Goal: Information Seeking & Learning: Find specific fact

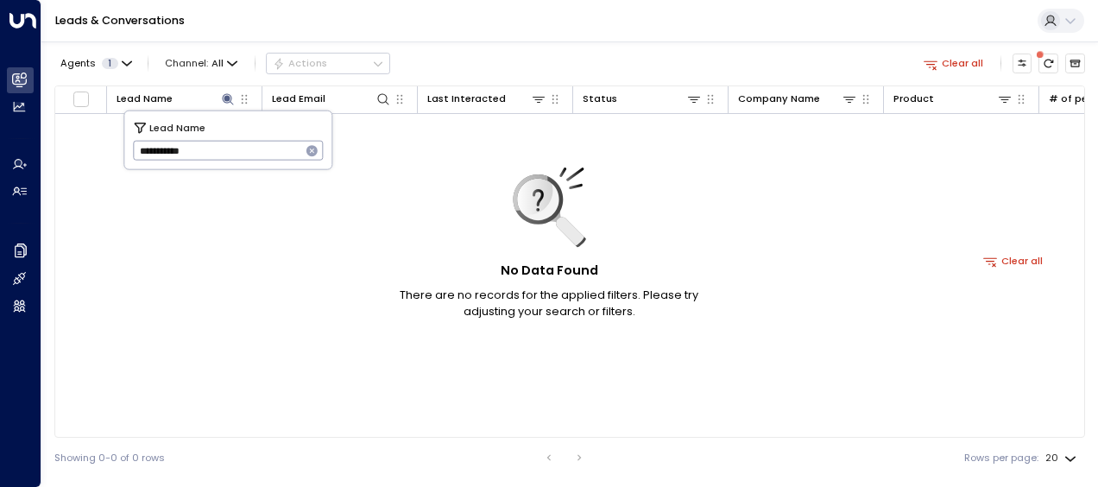
drag, startPoint x: 134, startPoint y: 146, endPoint x: 240, endPoint y: 154, distance: 106.5
click at [240, 154] on input "**********" at bounding box center [217, 150] width 168 height 28
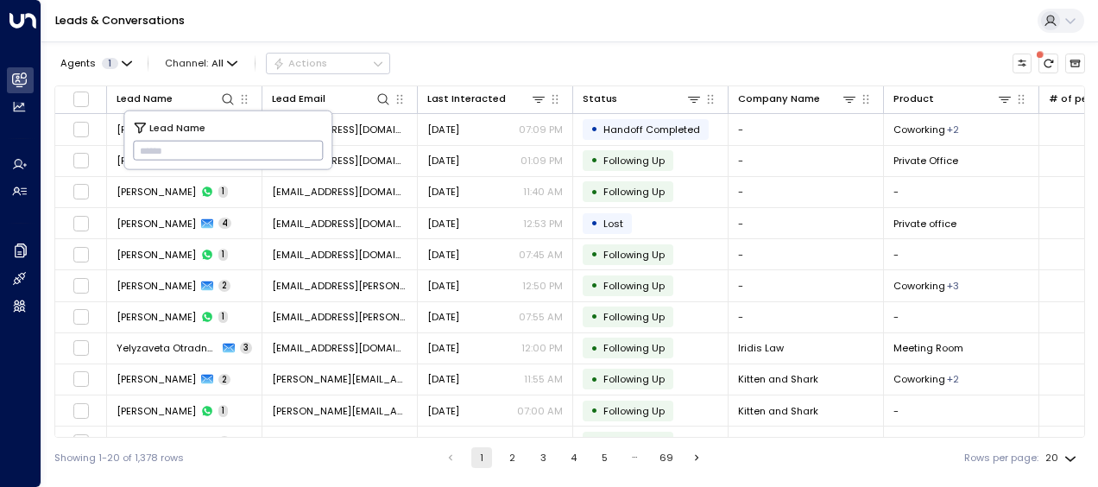
click at [144, 145] on input "text" at bounding box center [228, 150] width 191 height 28
paste input "**********"
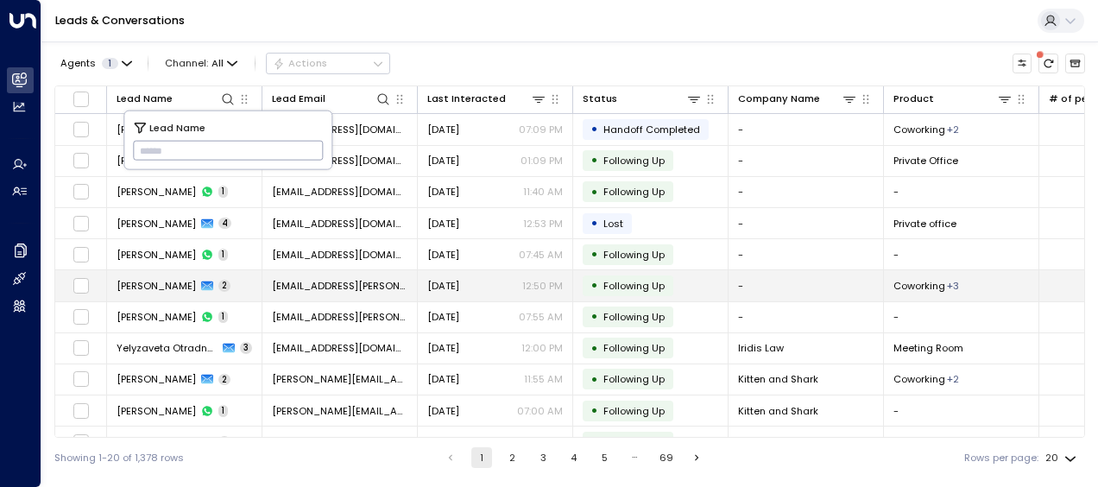
type input "**********"
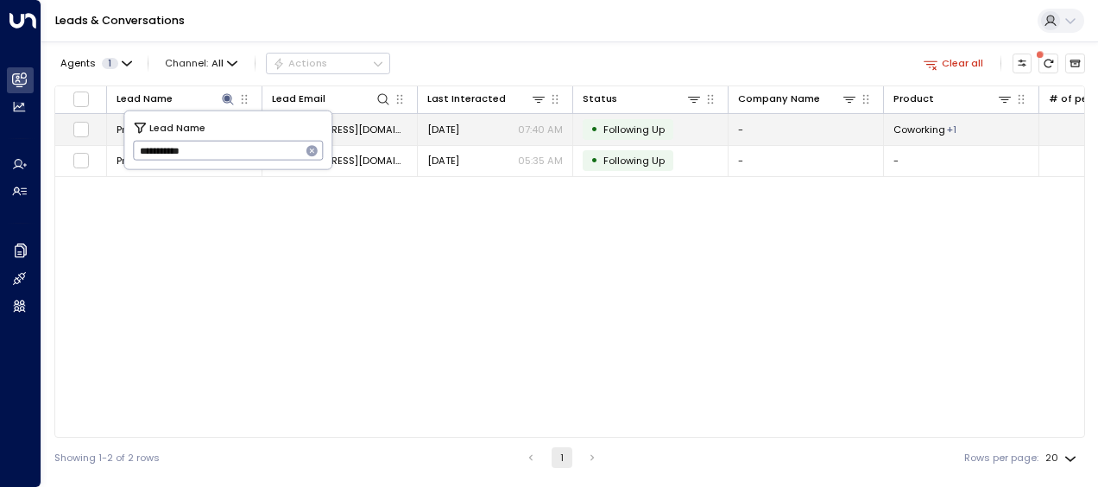
click at [459, 125] on span "[DATE]" at bounding box center [443, 130] width 32 height 14
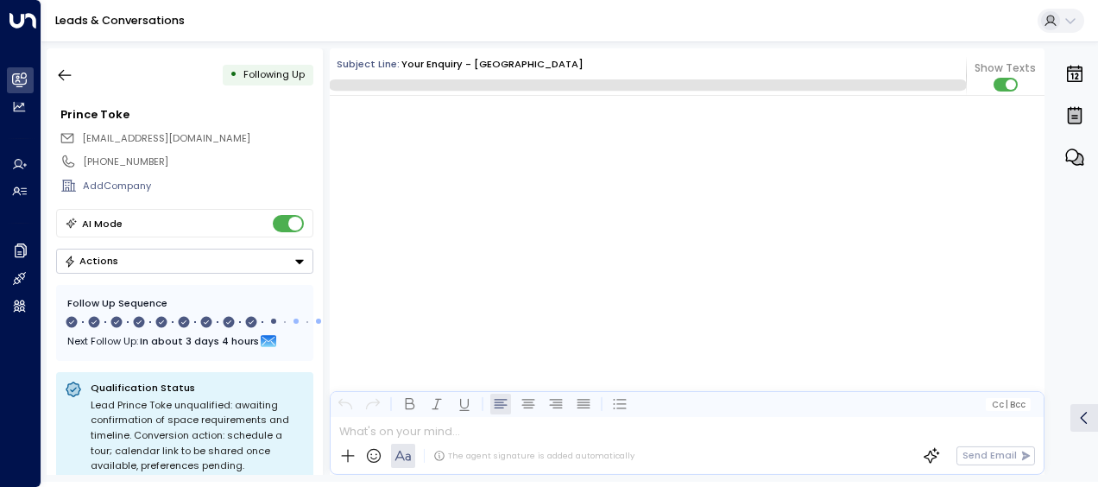
scroll to position [6411, 0]
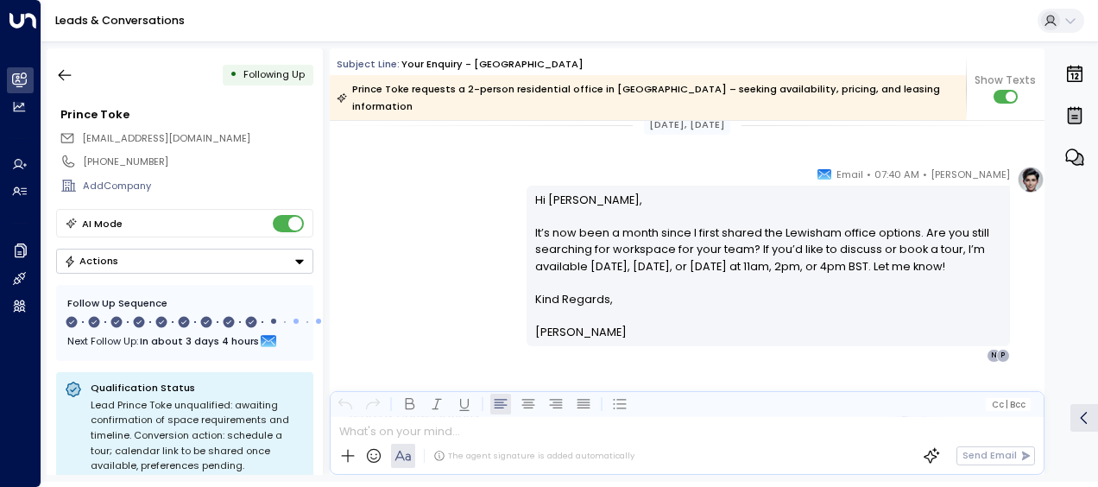
click at [542, 192] on p "Hi Prince, It’s now been a month since I first shared the Lewisham office optio…" at bounding box center [768, 241] width 467 height 99
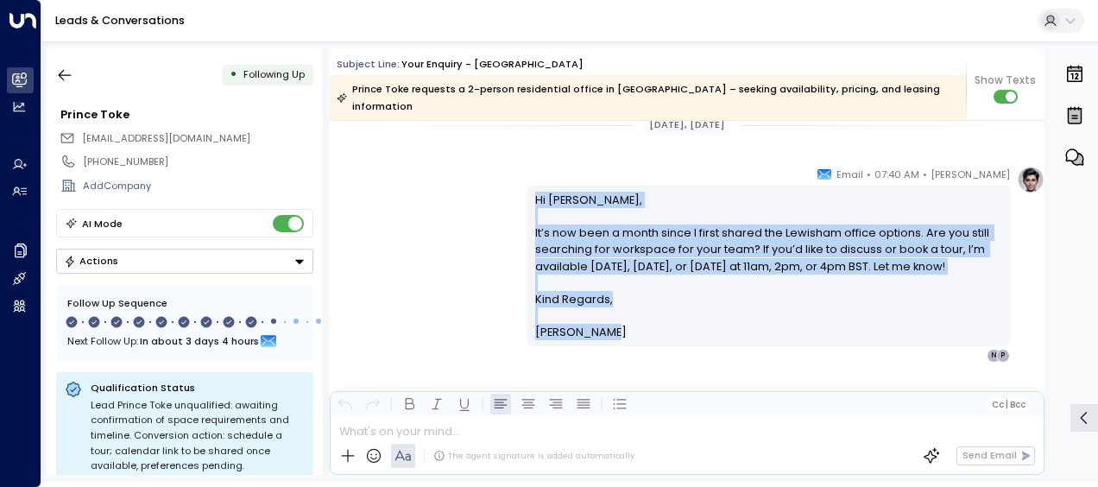
drag, startPoint x: 529, startPoint y: 178, endPoint x: 617, endPoint y: 320, distance: 167.1
click at [617, 320] on div "Hi Prince, It’s now been a month since I first shared the Lewisham office optio…" at bounding box center [769, 266] width 484 height 160
drag, startPoint x: 617, startPoint y: 320, endPoint x: 570, endPoint y: 269, distance: 69.1
click at [570, 269] on p "Hi Prince, It’s now been a month since I first shared the Lewisham office optio…" at bounding box center [768, 241] width 467 height 99
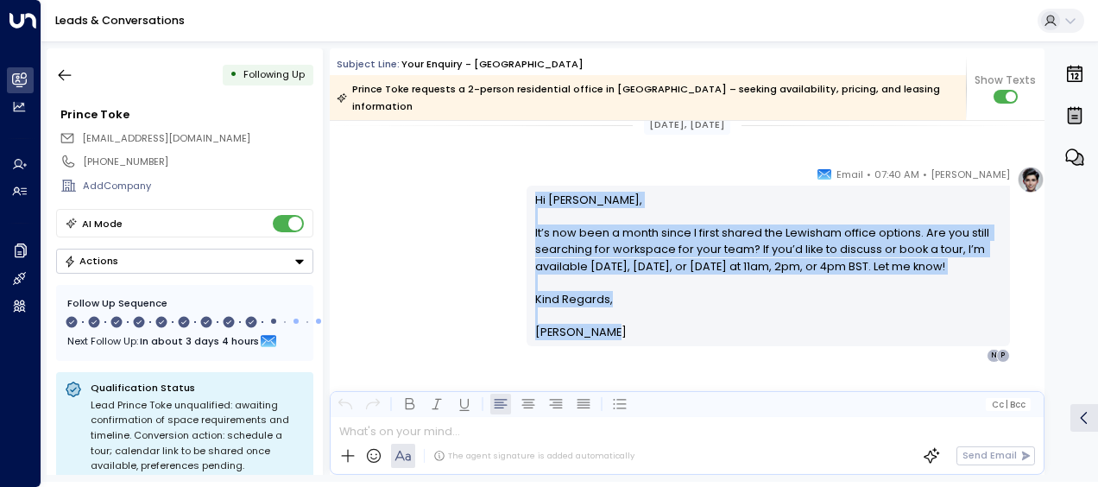
drag, startPoint x: 530, startPoint y: 176, endPoint x: 634, endPoint y: 345, distance: 198.4
click at [634, 345] on div "[PERSON_NAME] • 07:40 AM • Email Hi Prince, It’s now been a month since I first…" at bounding box center [687, 333] width 715 height 335
drag, startPoint x: 634, startPoint y: 345, endPoint x: 572, endPoint y: 268, distance: 99.5
copy div "Hi Prince, It’s now been a month since I first shared the Lewisham office optio…"
click at [66, 74] on icon "button" at bounding box center [64, 74] width 17 height 17
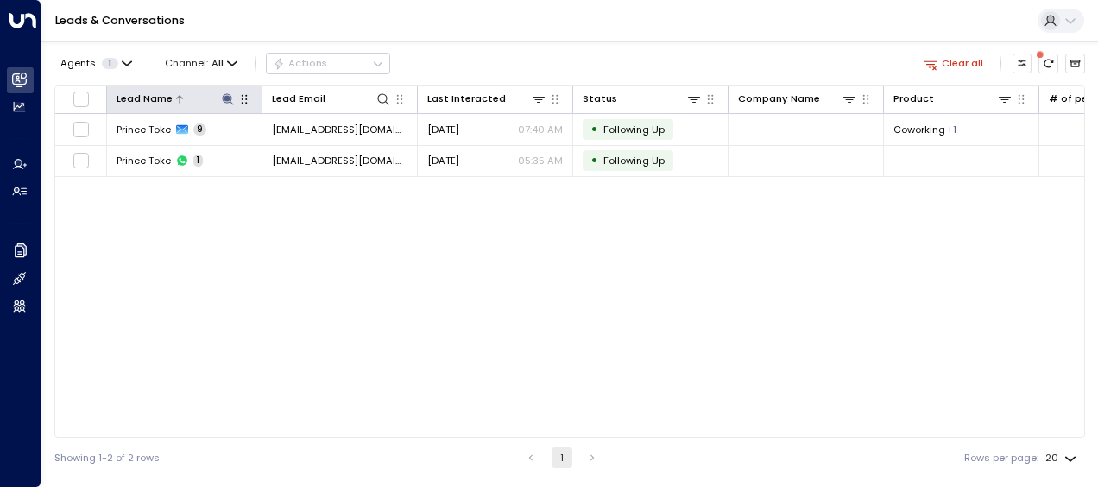
click at [228, 95] on icon at bounding box center [228, 99] width 14 height 14
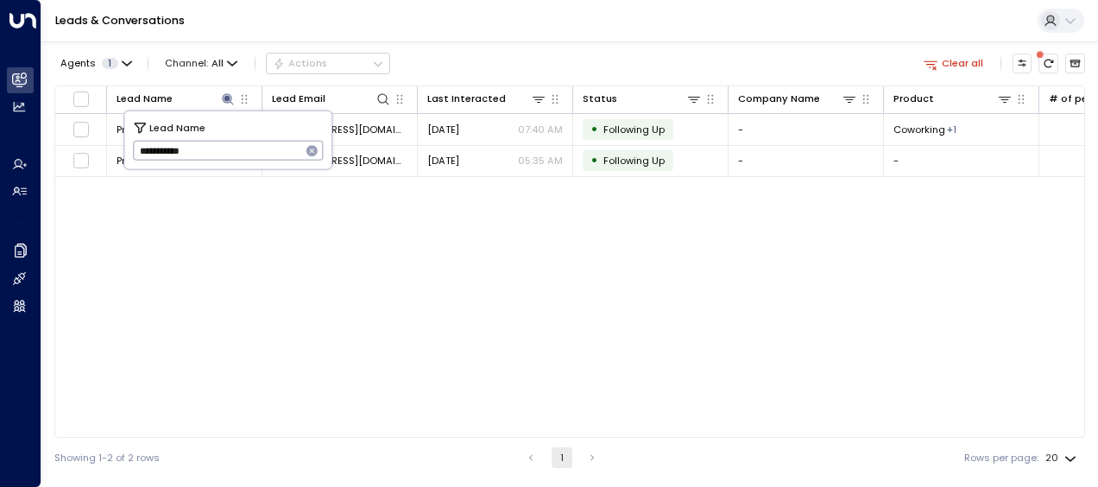
drag, startPoint x: 136, startPoint y: 147, endPoint x: 259, endPoint y: 160, distance: 124.2
click at [259, 160] on input "**********" at bounding box center [217, 150] width 168 height 28
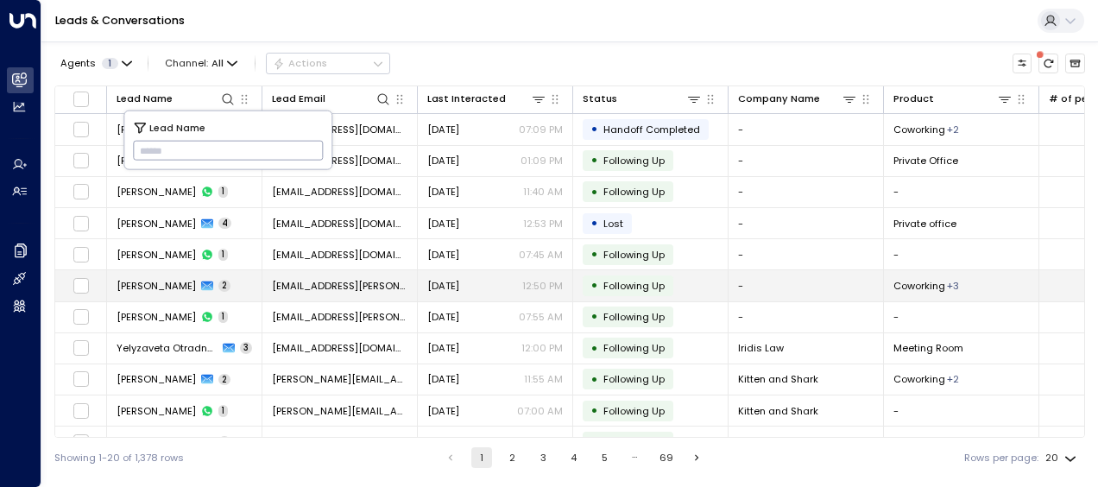
type input "**********"
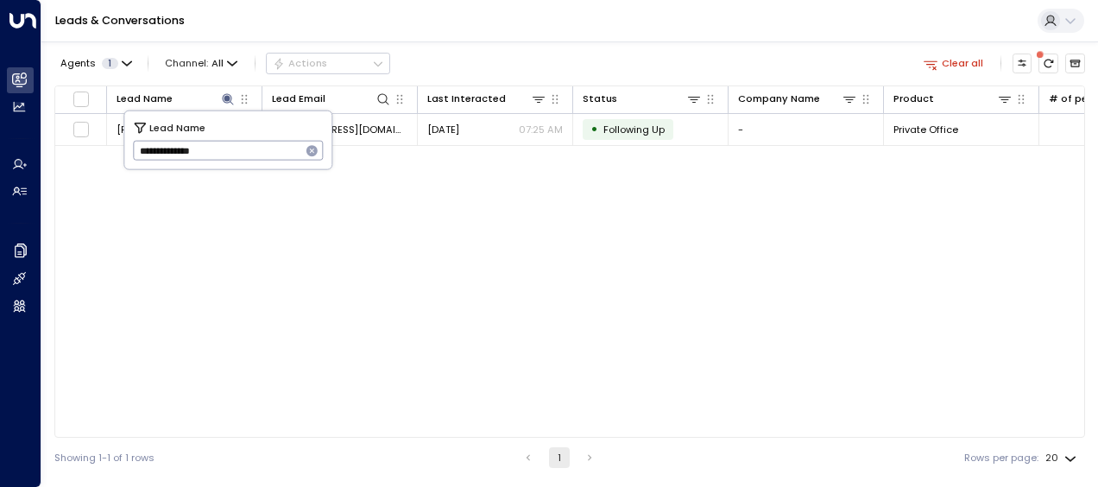
click at [161, 287] on div "Lead Name Lead Email Last Interacted Status Company Name Product # of people AI…" at bounding box center [569, 261] width 1031 height 352
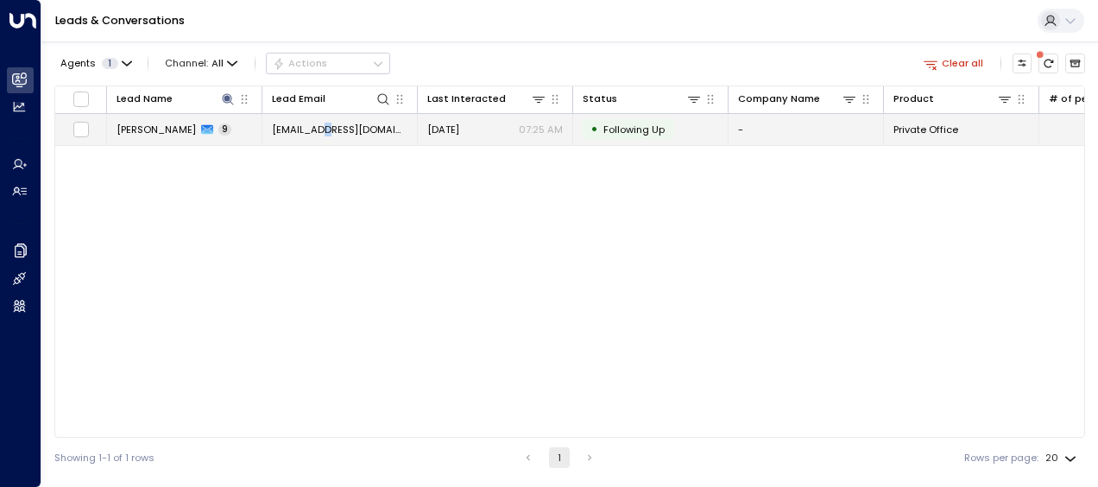
drag, startPoint x: 161, startPoint y: 287, endPoint x: 324, endPoint y: 126, distance: 228.4
click at [324, 126] on span "[EMAIL_ADDRESS][DOMAIN_NAME]" at bounding box center [340, 130] width 136 height 14
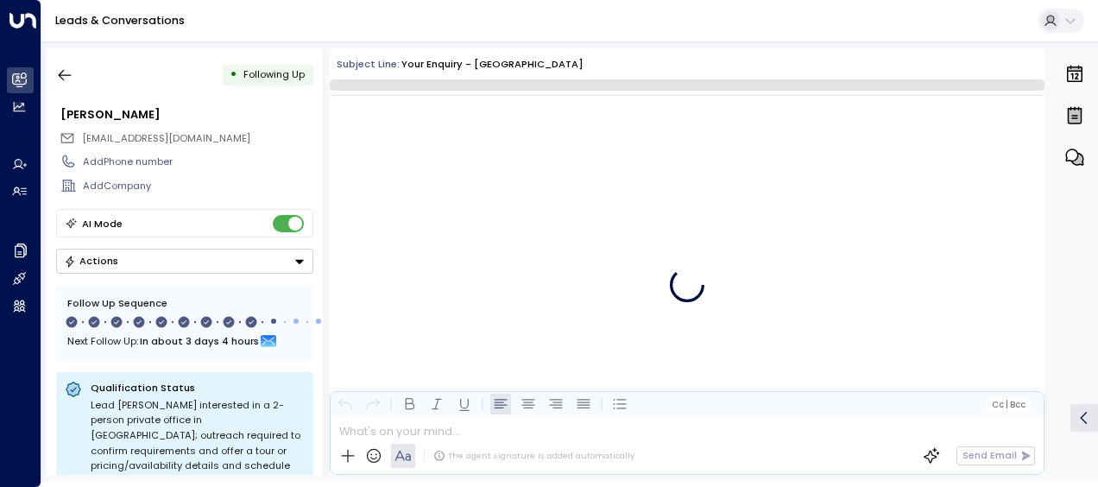
scroll to position [6330, 0]
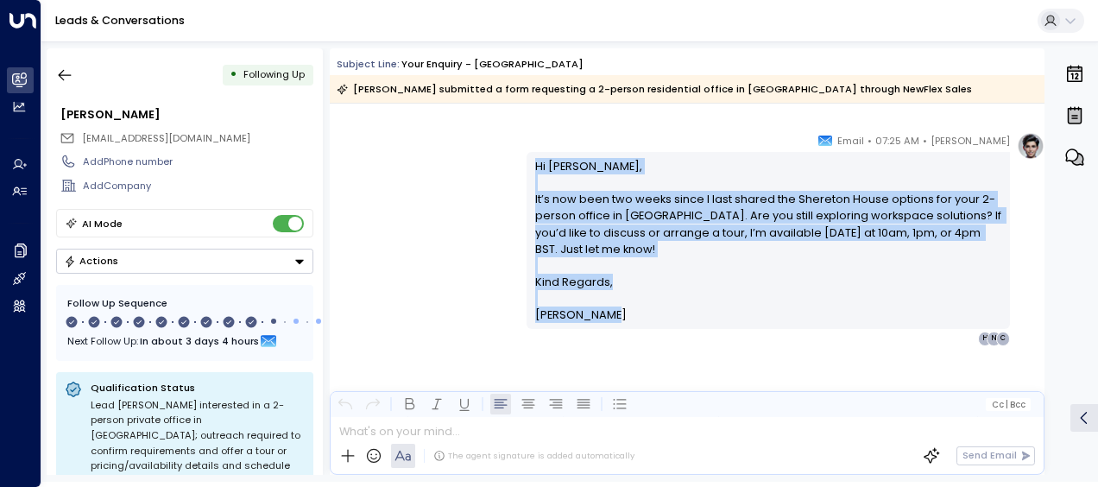
drag, startPoint x: 528, startPoint y: 159, endPoint x: 601, endPoint y: 326, distance: 182.6
click at [601, 326] on div "Hi [PERSON_NAME], It’s now been two weeks since I last shared the Shereton Hous…" at bounding box center [769, 240] width 484 height 177
copy div "Hi [PERSON_NAME], It’s now been two weeks since I last shared the Shereton Hous…"
click at [64, 73] on icon "button" at bounding box center [64, 74] width 17 height 17
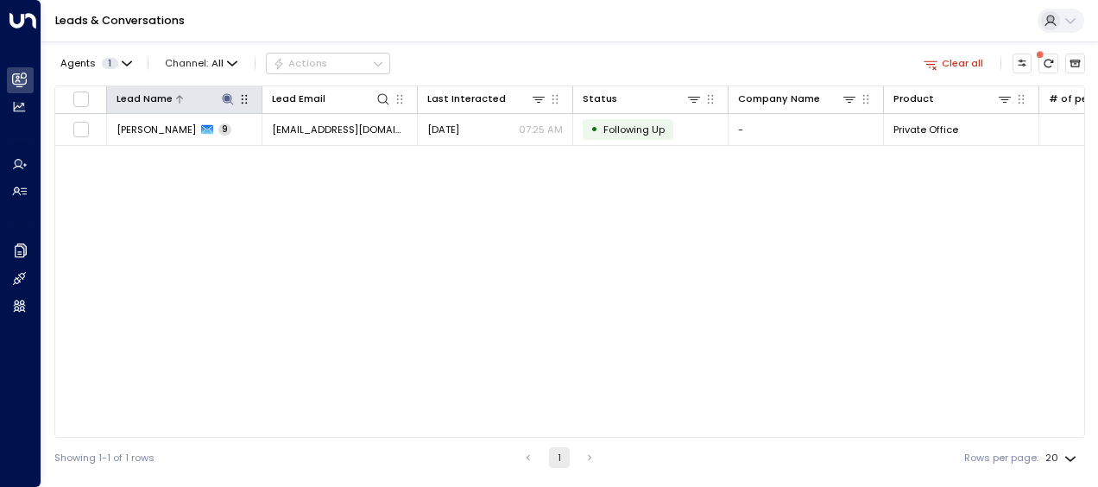
click at [229, 97] on icon at bounding box center [227, 98] width 11 height 11
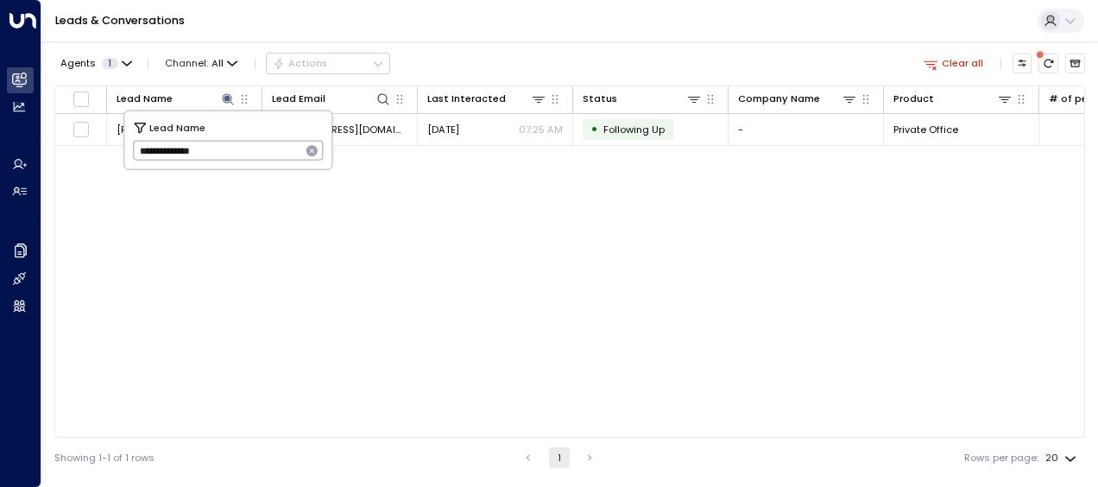
drag, startPoint x: 136, startPoint y: 149, endPoint x: 258, endPoint y: 143, distance: 121.9
click at [258, 143] on input "**********" at bounding box center [217, 150] width 168 height 28
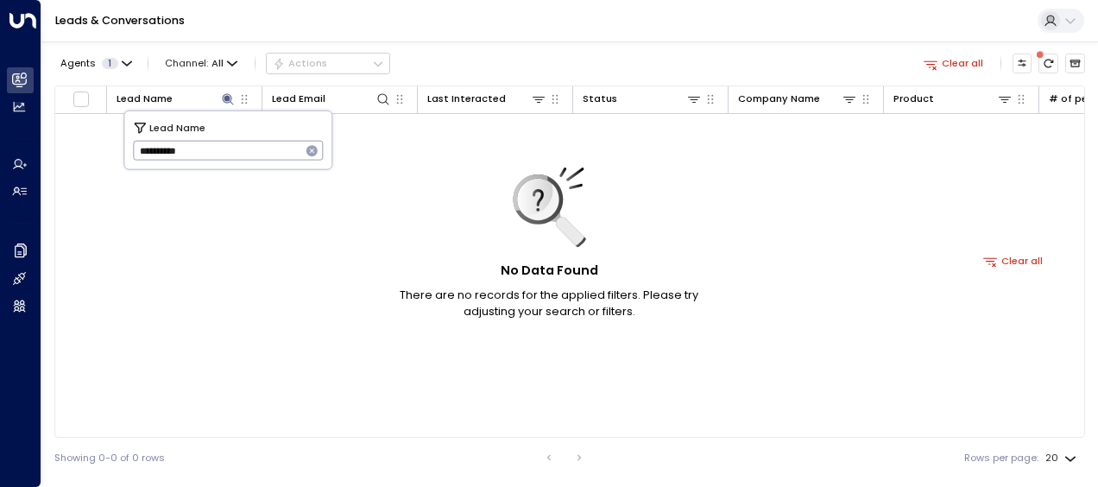
type input "**********"
drag, startPoint x: 136, startPoint y: 152, endPoint x: 235, endPoint y: 142, distance: 99.8
click at [235, 142] on input "**********" at bounding box center [217, 150] width 168 height 28
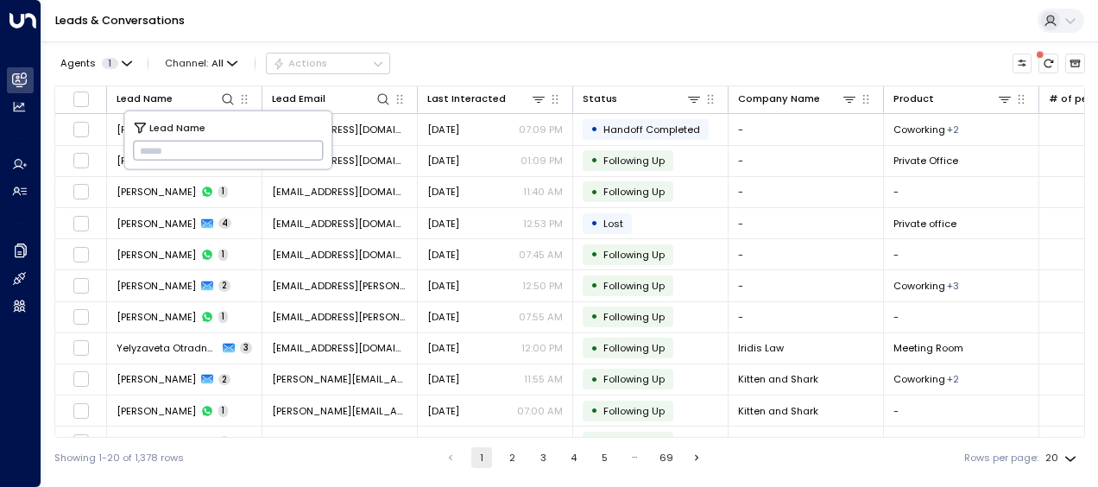
click at [145, 149] on input "text" at bounding box center [228, 150] width 191 height 28
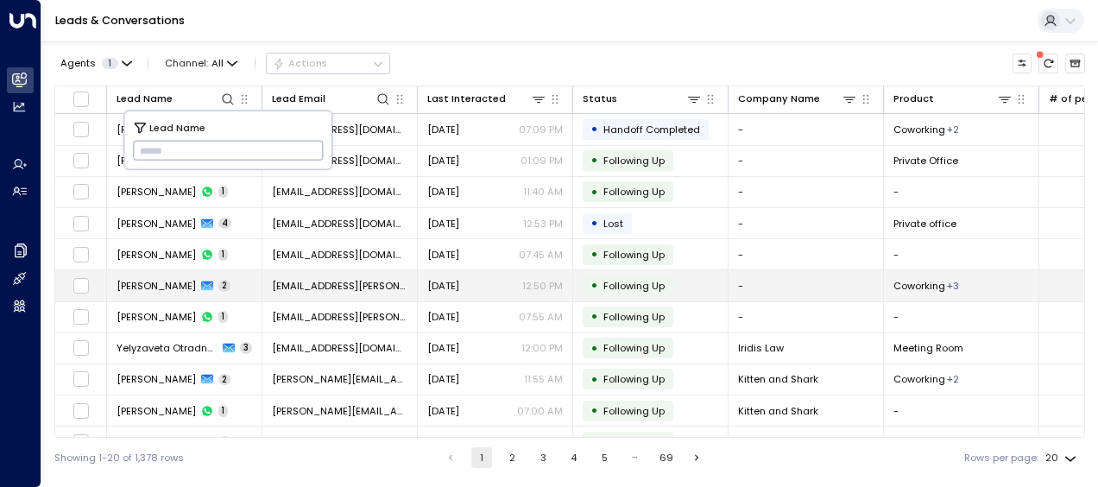
type input "**********"
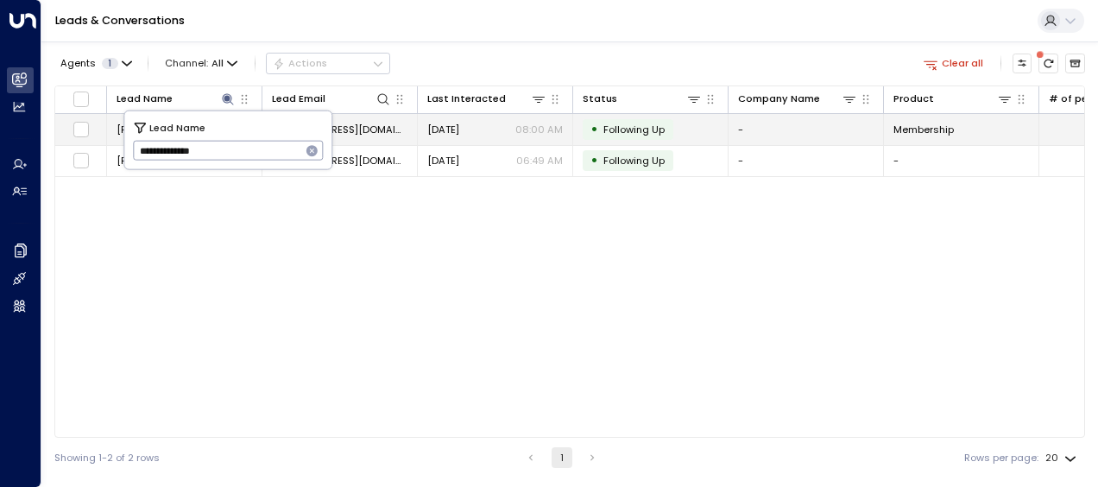
click at [375, 126] on span "[EMAIL_ADDRESS][DOMAIN_NAME]" at bounding box center [340, 130] width 136 height 14
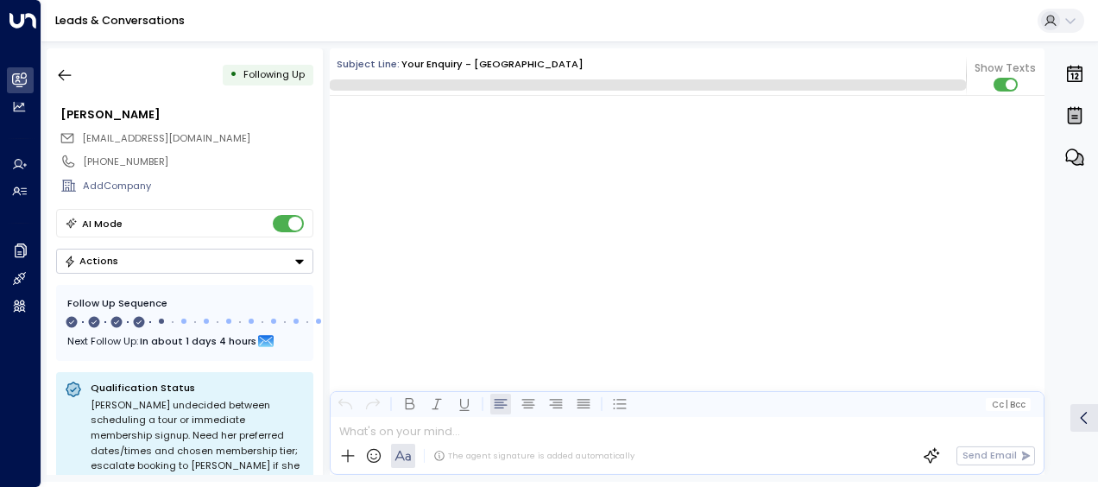
scroll to position [1821, 0]
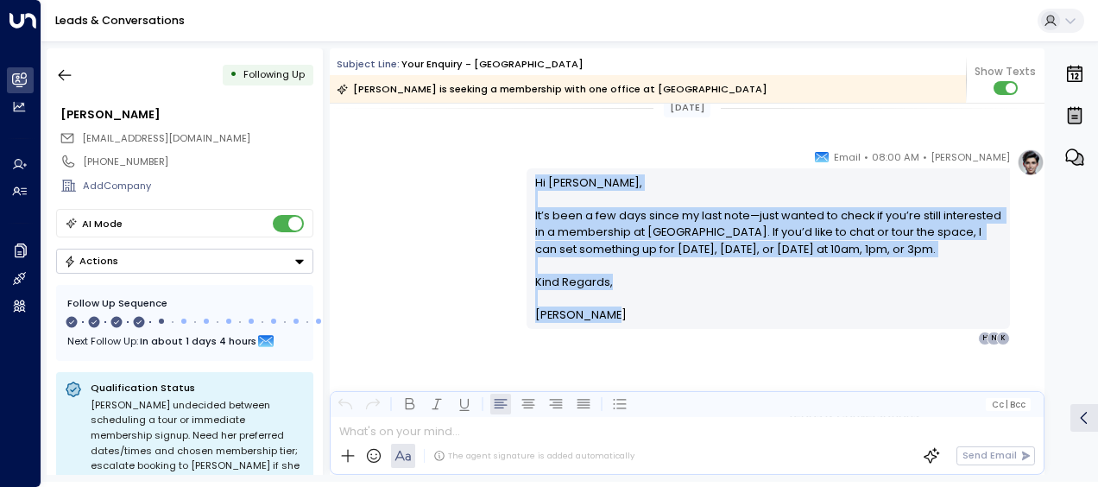
drag, startPoint x: 531, startPoint y: 178, endPoint x: 601, endPoint y: 318, distance: 156.4
click at [601, 318] on div "Hi [PERSON_NAME], It’s been a few days since my last note—just wanted to check …" at bounding box center [768, 248] width 467 height 149
drag, startPoint x: 601, startPoint y: 318, endPoint x: 549, endPoint y: 232, distance: 100.0
click at [549, 232] on p "Hi [PERSON_NAME], It’s been a few days since my last note—just wanted to check …" at bounding box center [768, 223] width 467 height 99
copy div "Hi [PERSON_NAME], It’s been a few days since my last note—just wanted to check …"
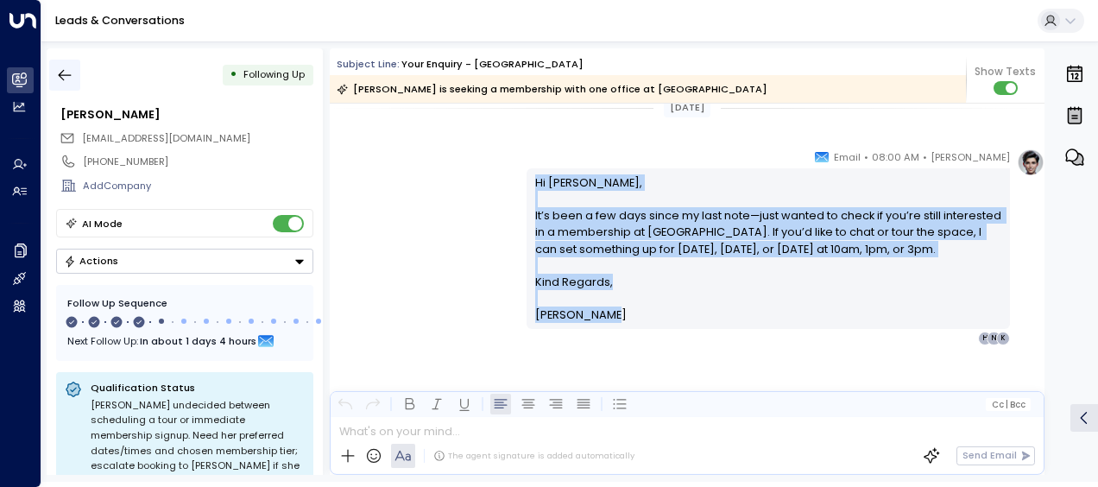
click at [69, 73] on icon "button" at bounding box center [64, 74] width 17 height 17
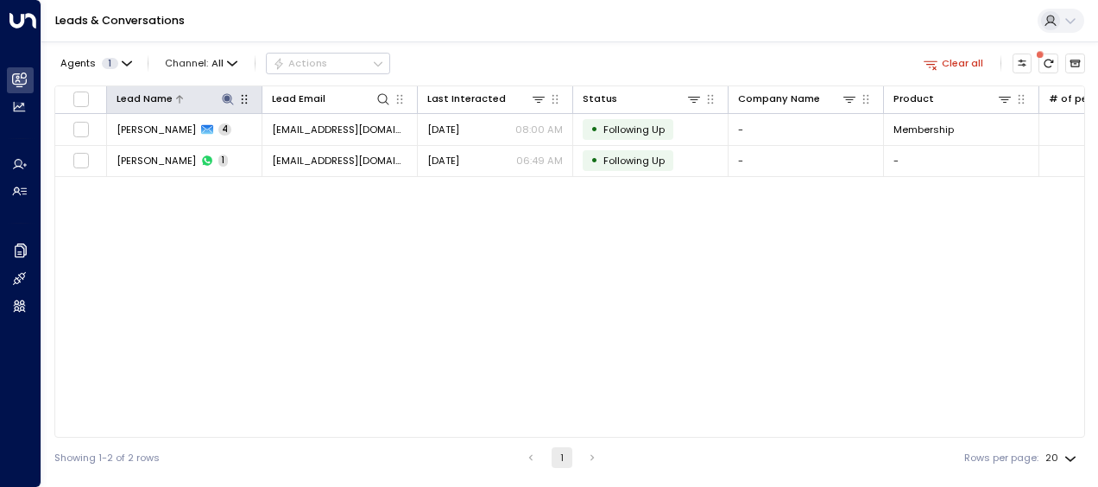
click at [228, 93] on icon at bounding box center [227, 98] width 11 height 11
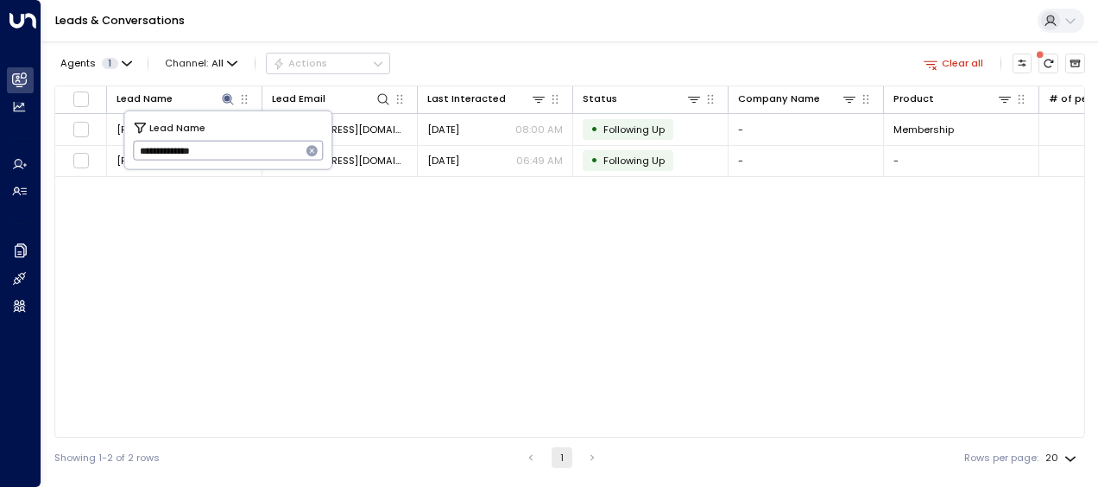
drag, startPoint x: 135, startPoint y: 151, endPoint x: 236, endPoint y: 135, distance: 102.4
click at [236, 135] on div "**********" at bounding box center [227, 140] width 207 height 58
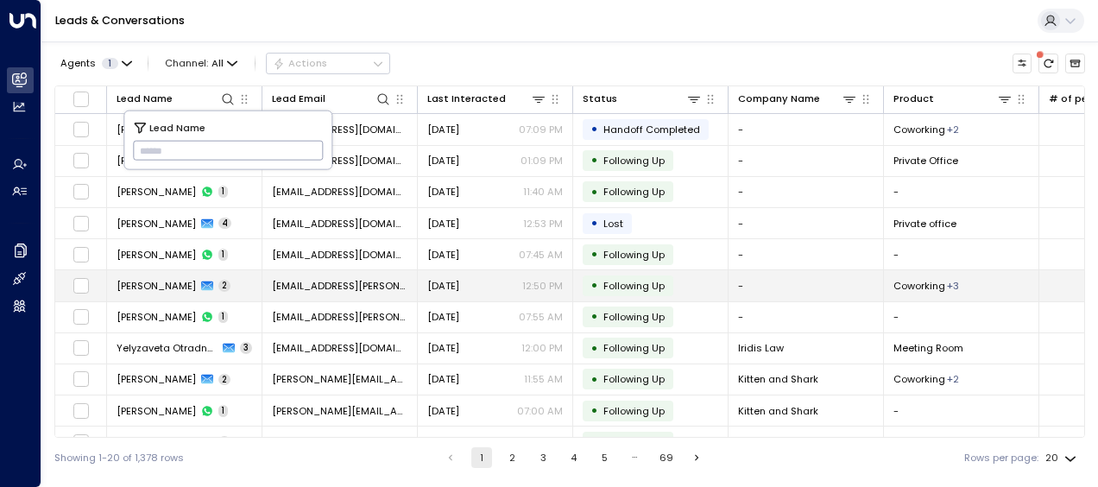
type input "*********"
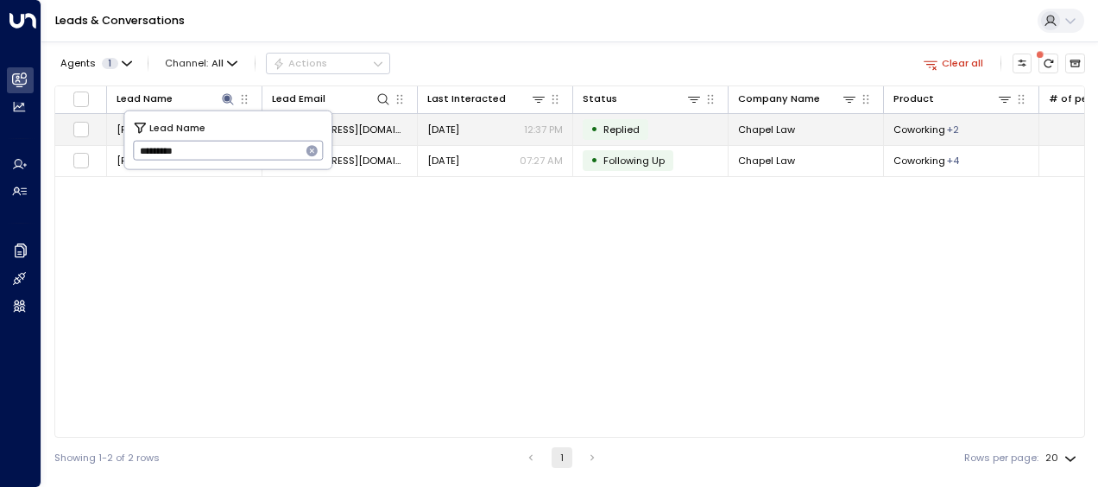
click at [447, 126] on span "[DATE]" at bounding box center [443, 130] width 32 height 14
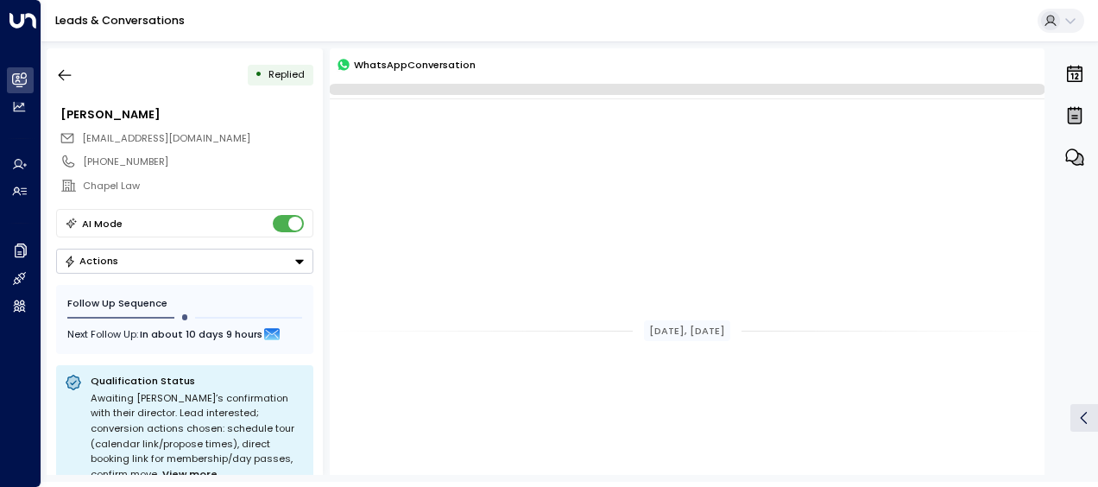
scroll to position [1575, 0]
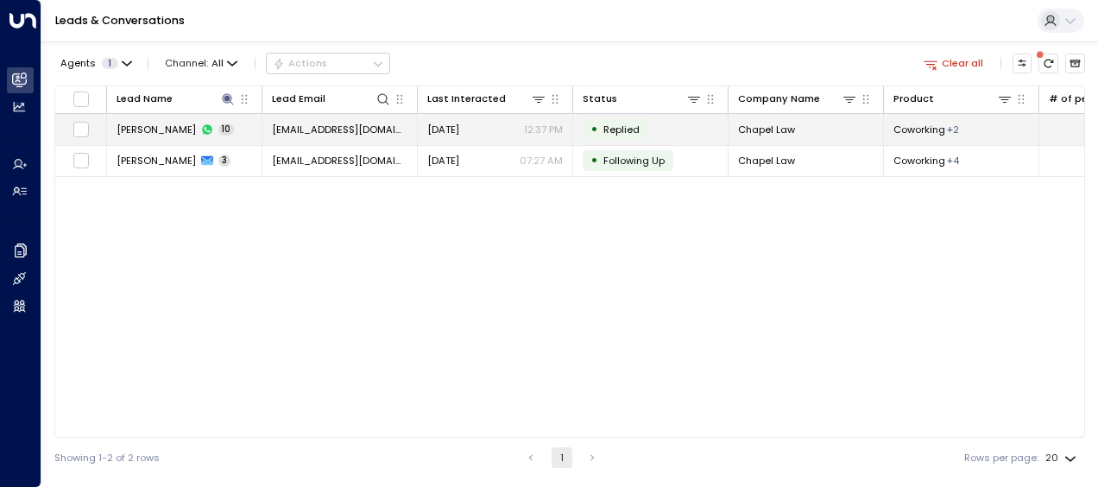
click at [459, 128] on span "[DATE]" at bounding box center [443, 130] width 32 height 14
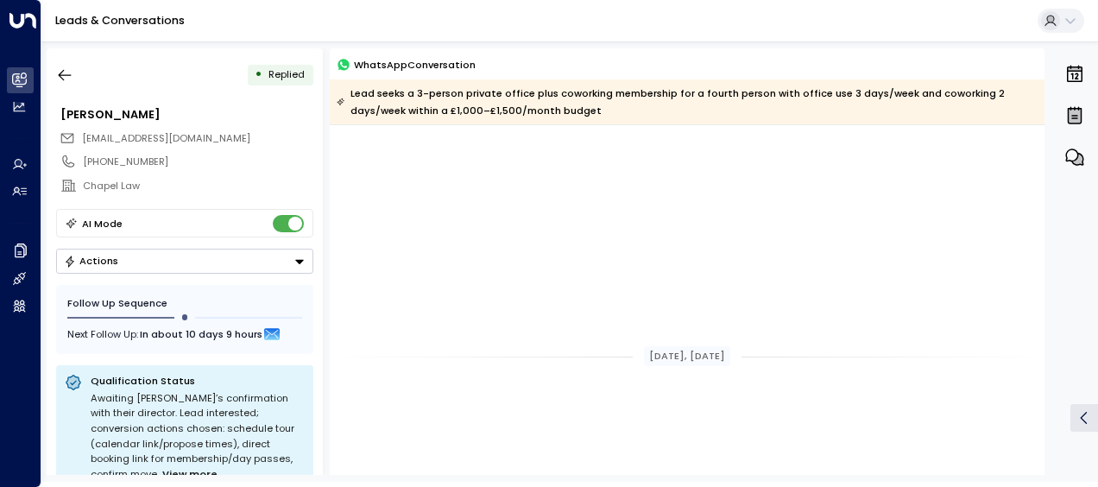
scroll to position [1600, 0]
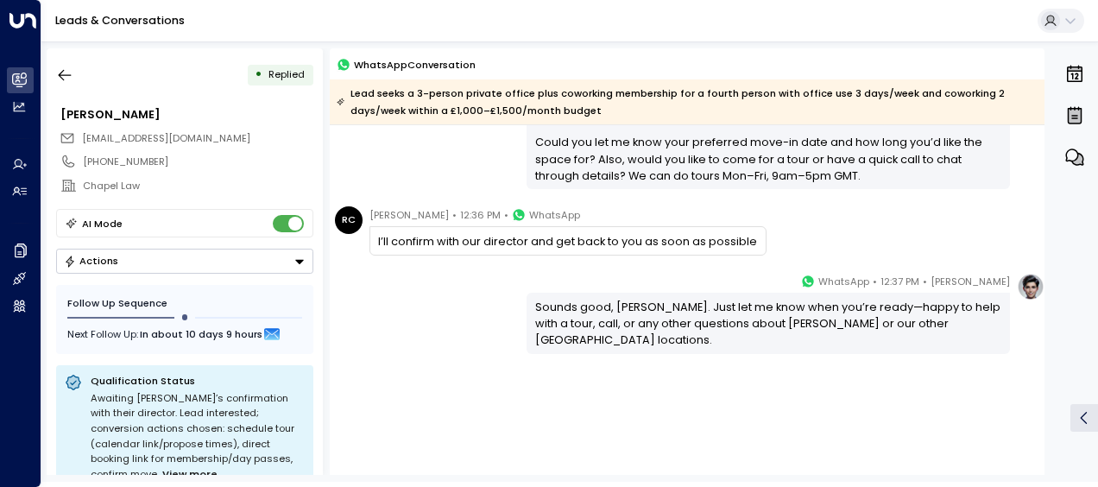
click at [440, 280] on div "[PERSON_NAME] • 12:37 PM • WhatsApp Sounds good, [PERSON_NAME]. Just let me kno…" at bounding box center [687, 313] width 715 height 81
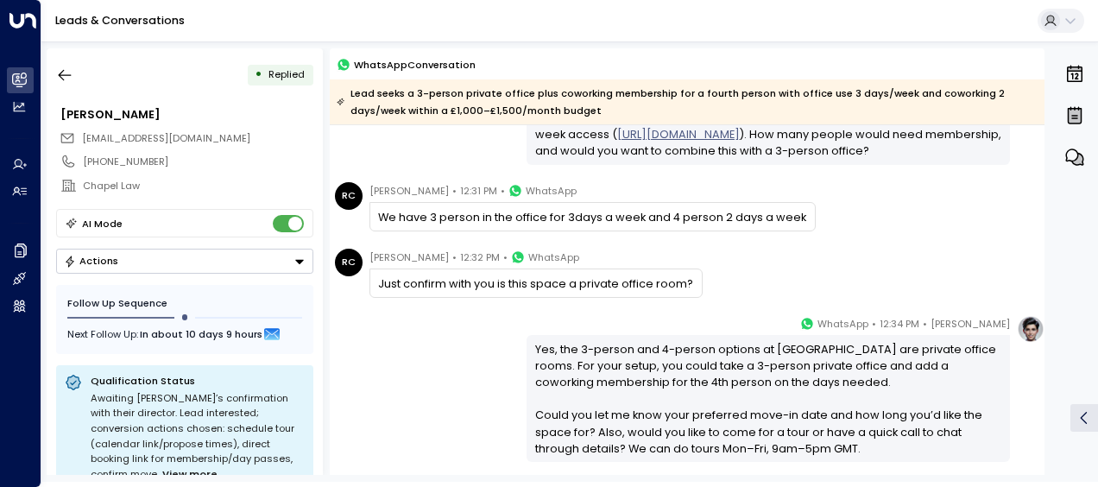
scroll to position [591, 0]
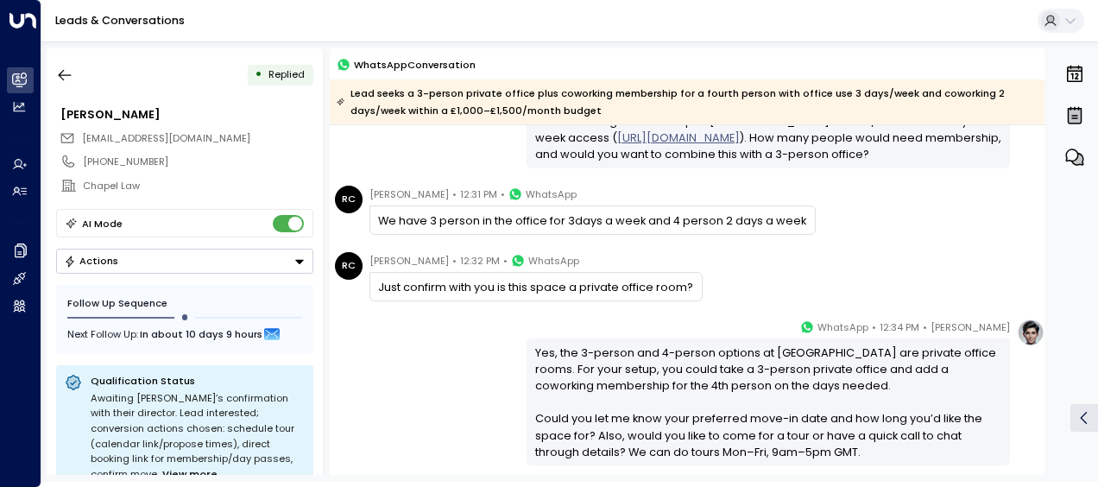
click at [440, 280] on div "Just confirm with you is this space a private office room?" at bounding box center [535, 287] width 315 height 16
drag, startPoint x: 440, startPoint y: 280, endPoint x: 430, endPoint y: 275, distance: 10.4
click at [430, 275] on div "Just confirm with you is this space a private office room?" at bounding box center [536, 286] width 333 height 29
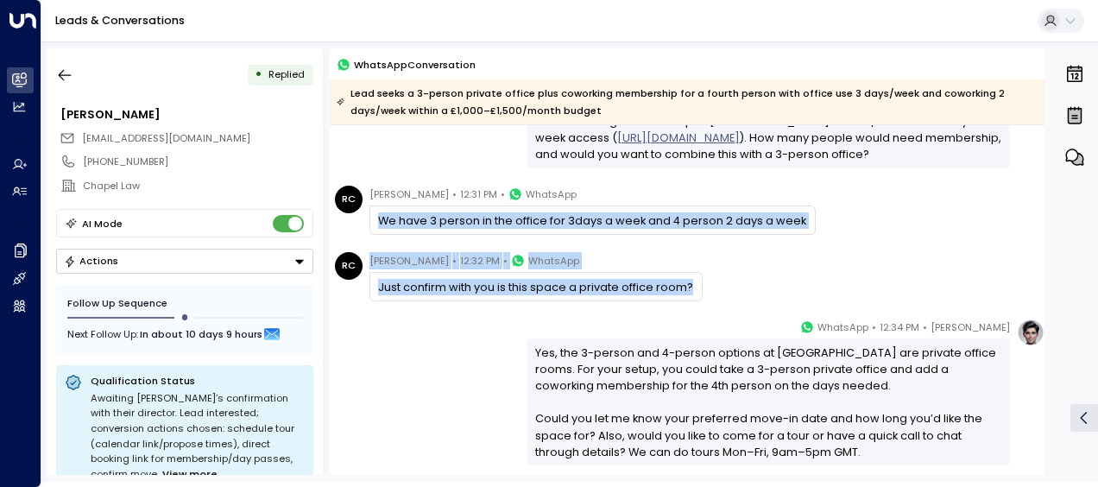
drag, startPoint x: 379, startPoint y: 212, endPoint x: 794, endPoint y: 294, distance: 423.2
click at [794, 294] on div "[DATE], [DATE] RC [PERSON_NAME] • 11:58 AM • WhatsApp How much is the membershi…" at bounding box center [687, 143] width 715 height 1217
drag, startPoint x: 794, startPoint y: 294, endPoint x: 724, endPoint y: 214, distance: 106.4
copy div "We have 3 person in the office for 3days a week and 4 person 2 days a week RC […"
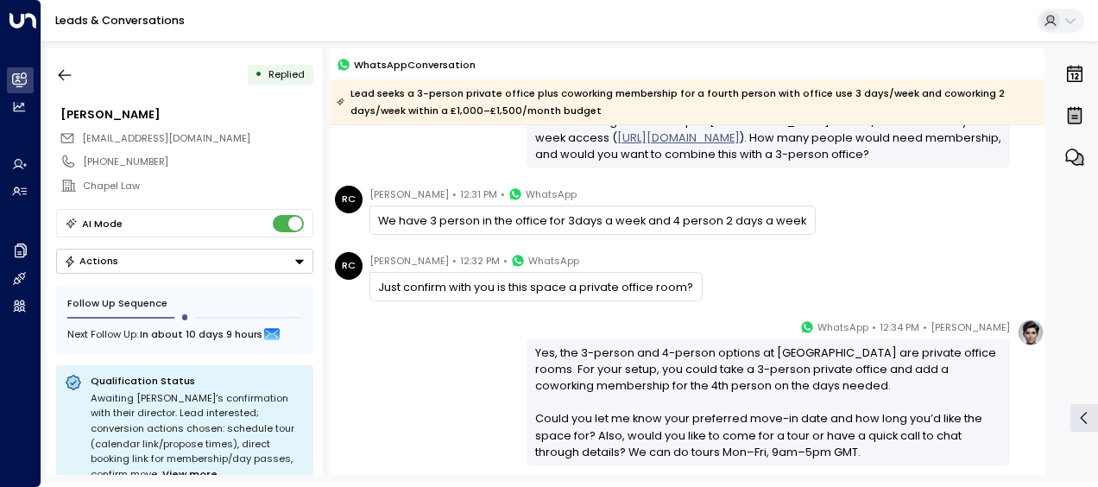
click at [427, 373] on div "[PERSON_NAME] • 12:34 PM • WhatsApp Yes, the 3-person and 4-person options at […" at bounding box center [687, 392] width 715 height 147
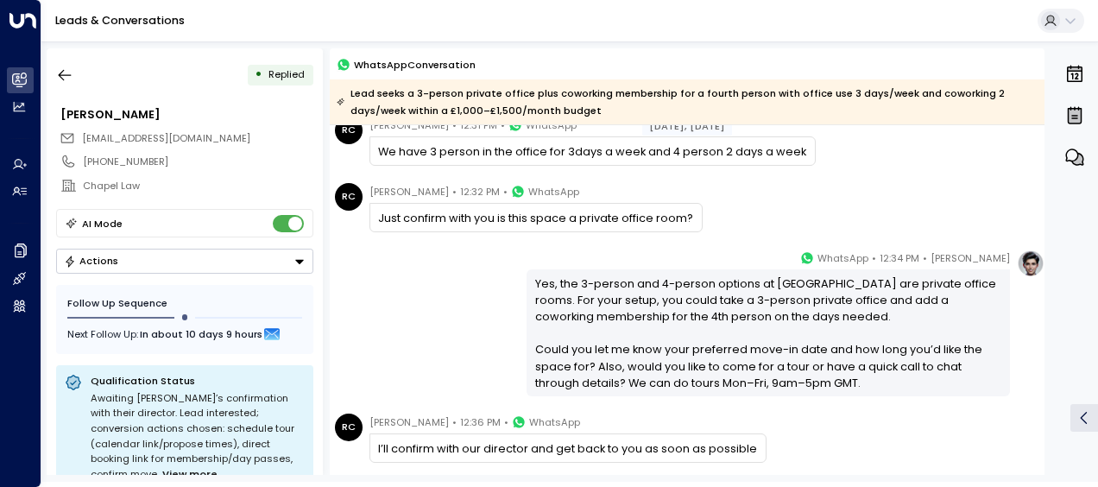
scroll to position [694, 0]
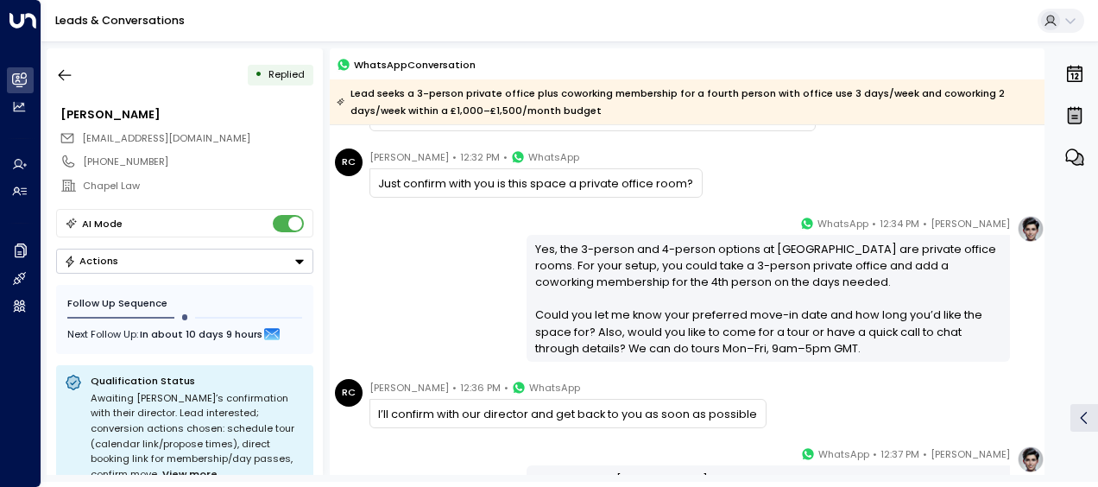
click at [427, 373] on div "[DATE], [DATE] [PERSON_NAME] • 12:00 PM • WhatsApp The coworking membership at …" at bounding box center [687, 39] width 715 height 1217
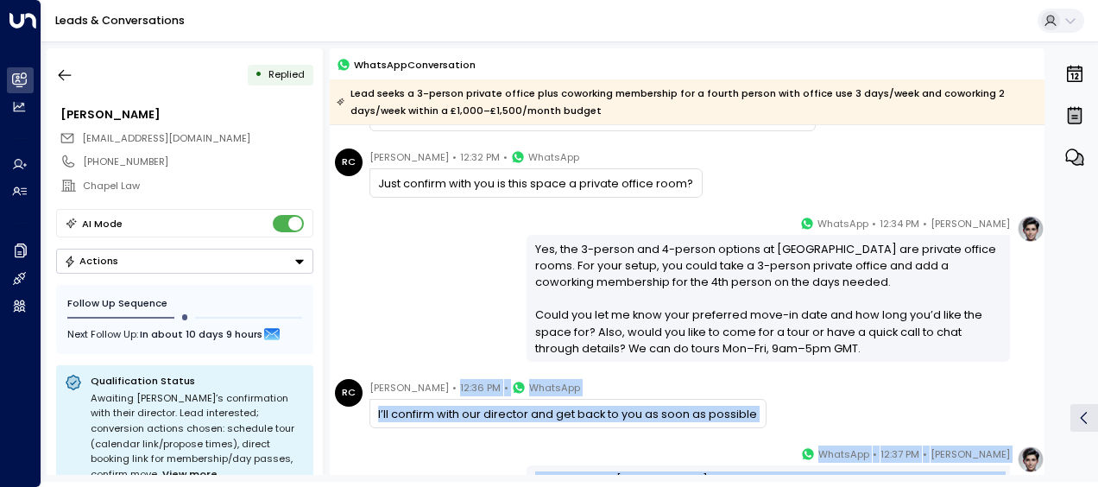
click at [427, 373] on div "[DATE], [DATE] [PERSON_NAME] • 12:00 PM • WhatsApp The coworking membership at …" at bounding box center [687, 39] width 715 height 1217
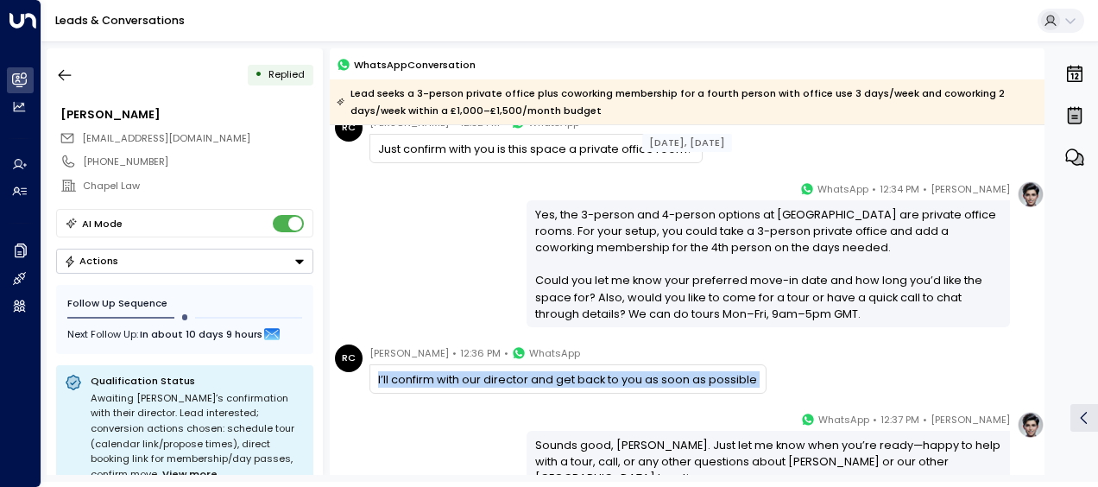
click at [427, 373] on div "I’ll confirm with our director and get back to you as soon as possible" at bounding box center [567, 379] width 379 height 16
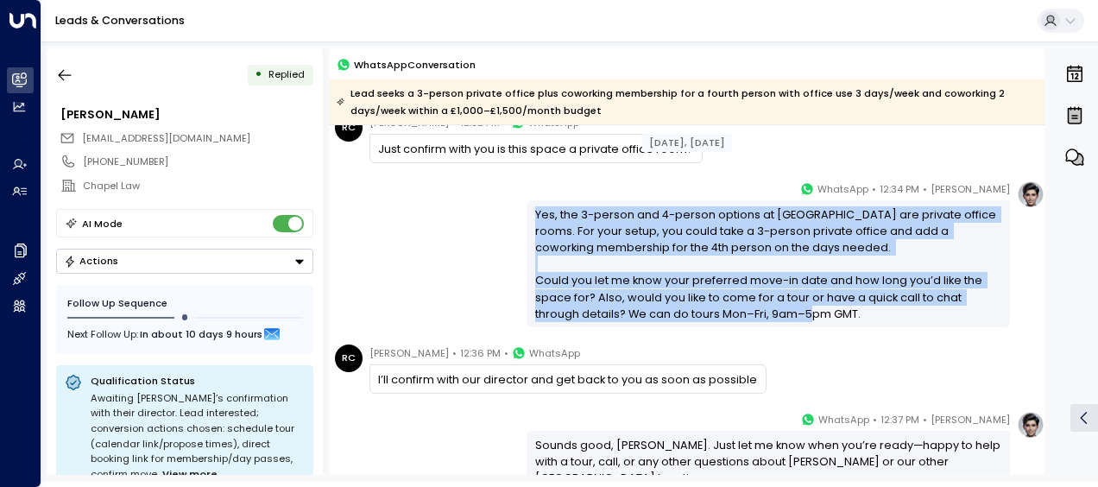
drag, startPoint x: 427, startPoint y: 373, endPoint x: 872, endPoint y: 311, distance: 449.9
click at [872, 311] on div "Yes, the 3-person and 4-person options at [GEOGRAPHIC_DATA] are private office …" at bounding box center [769, 263] width 484 height 127
drag, startPoint x: 872, startPoint y: 311, endPoint x: 737, endPoint y: 257, distance: 145.0
copy div "Yes, the 3-person and 4-person options at [GEOGRAPHIC_DATA] are private office …"
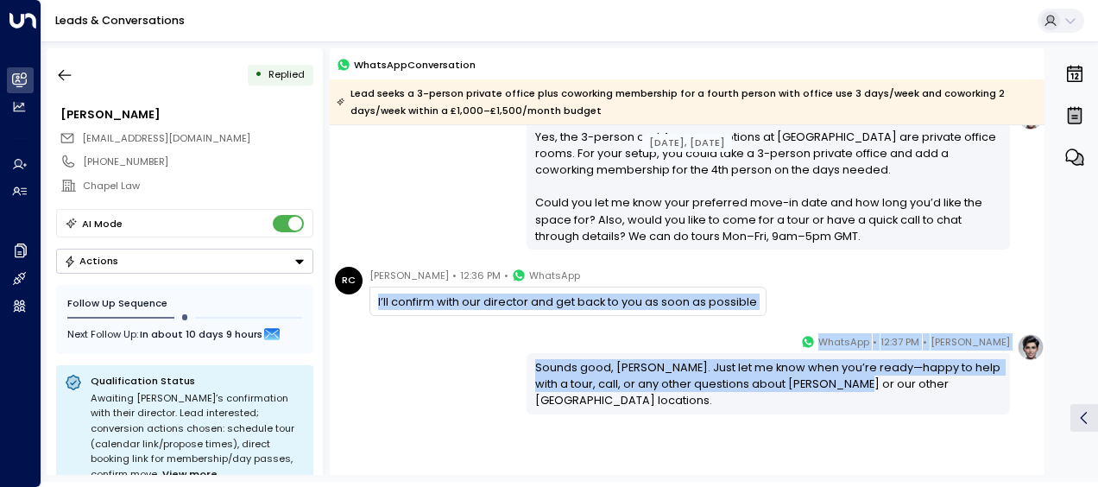
scroll to position [836, 0]
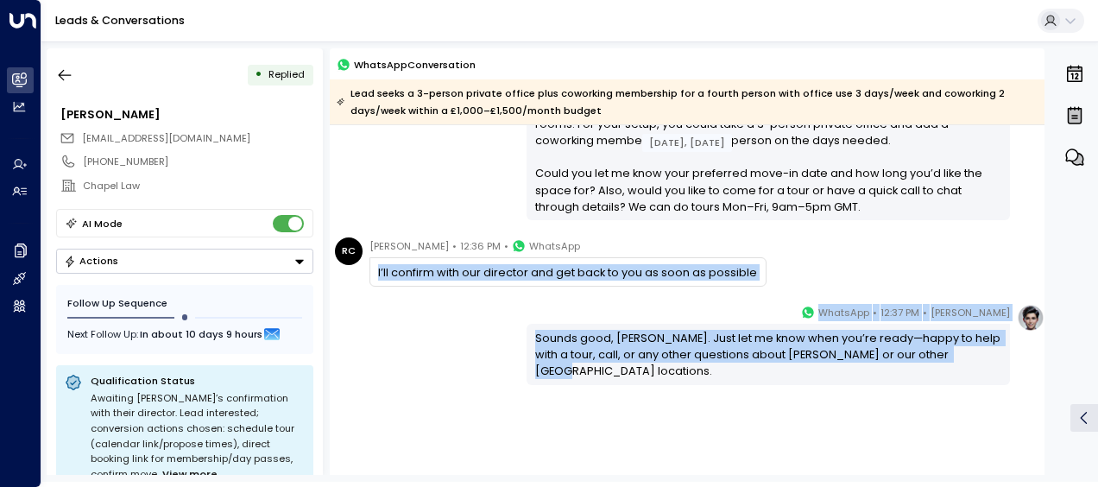
drag, startPoint x: 377, startPoint y: 369, endPoint x: 951, endPoint y: 357, distance: 573.5
copy div "I’ll confirm with our director and get back to you as soon as possible [PERSON_…"
